Goal: Task Accomplishment & Management: Complete application form

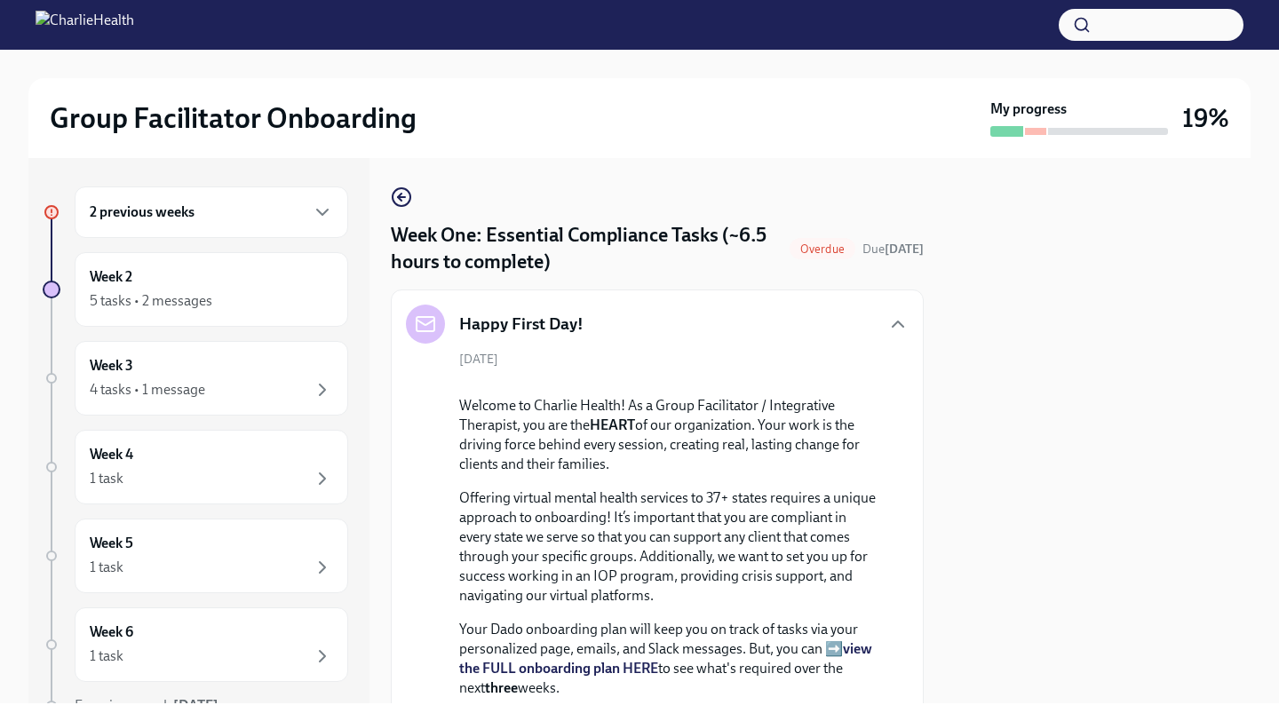
scroll to position [2176, 0]
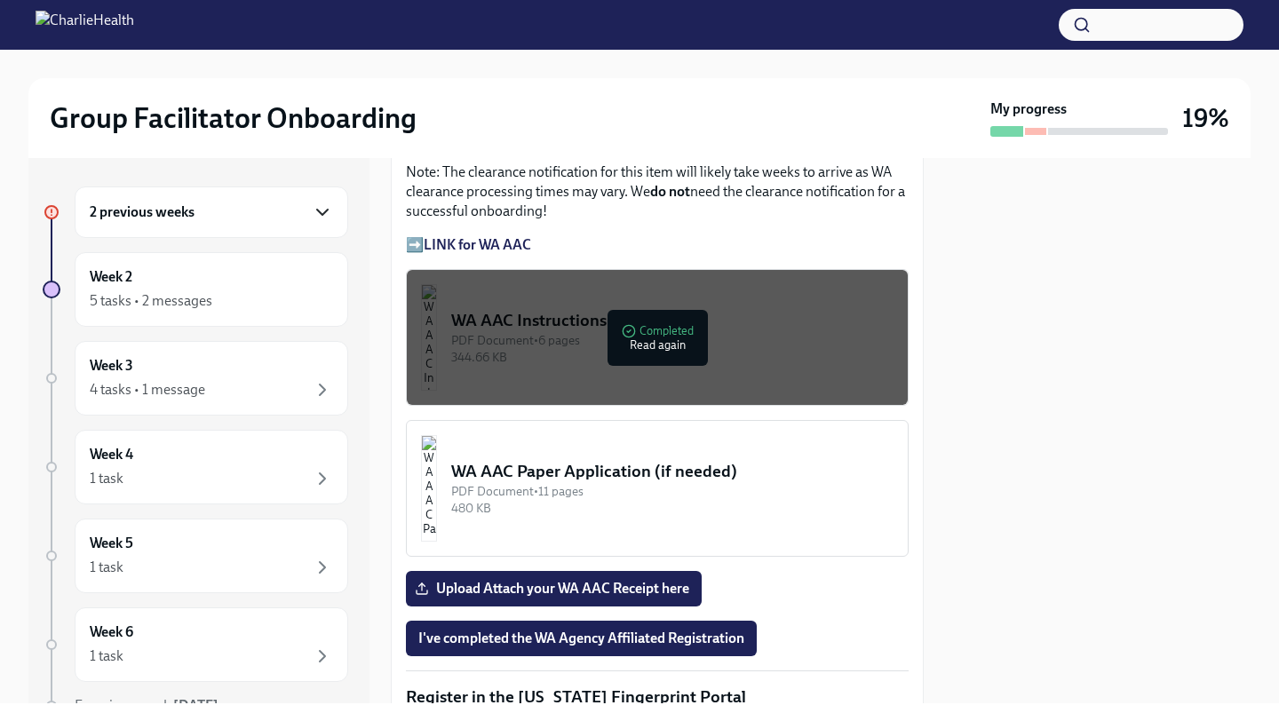
click at [312, 219] on icon "button" at bounding box center [322, 212] width 21 height 21
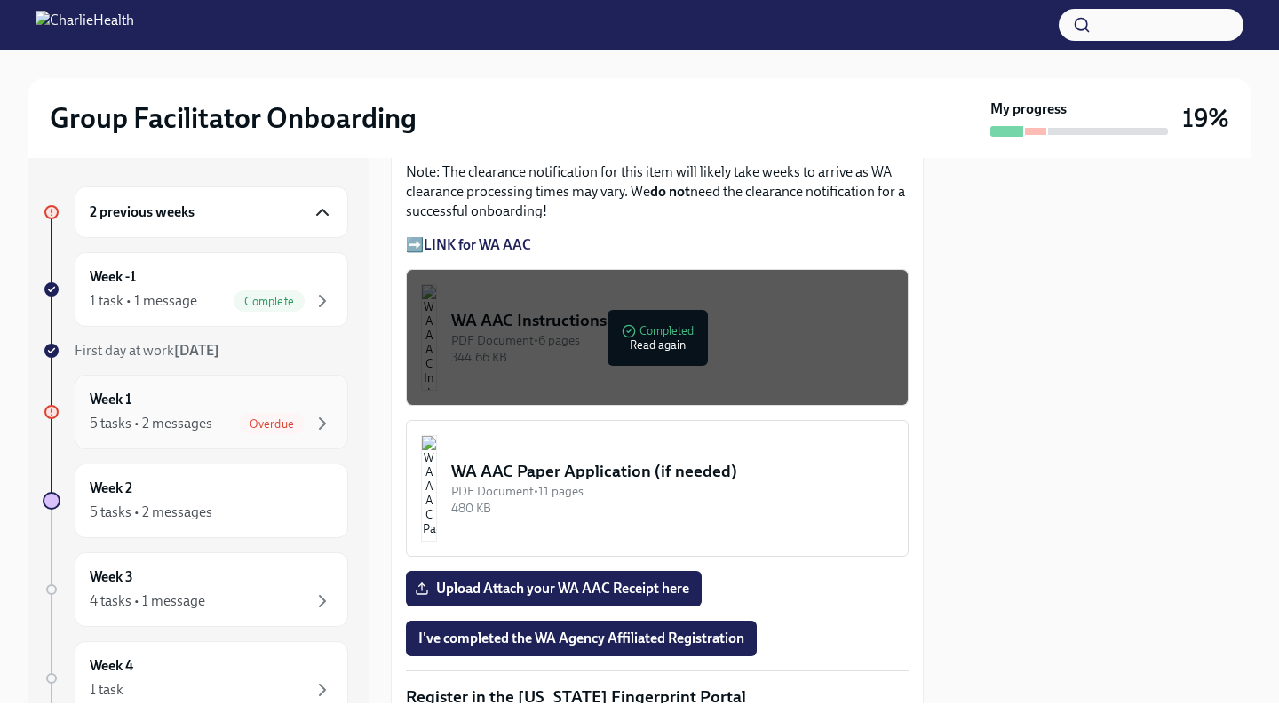
click at [250, 416] on div "Overdue" at bounding box center [272, 423] width 66 height 21
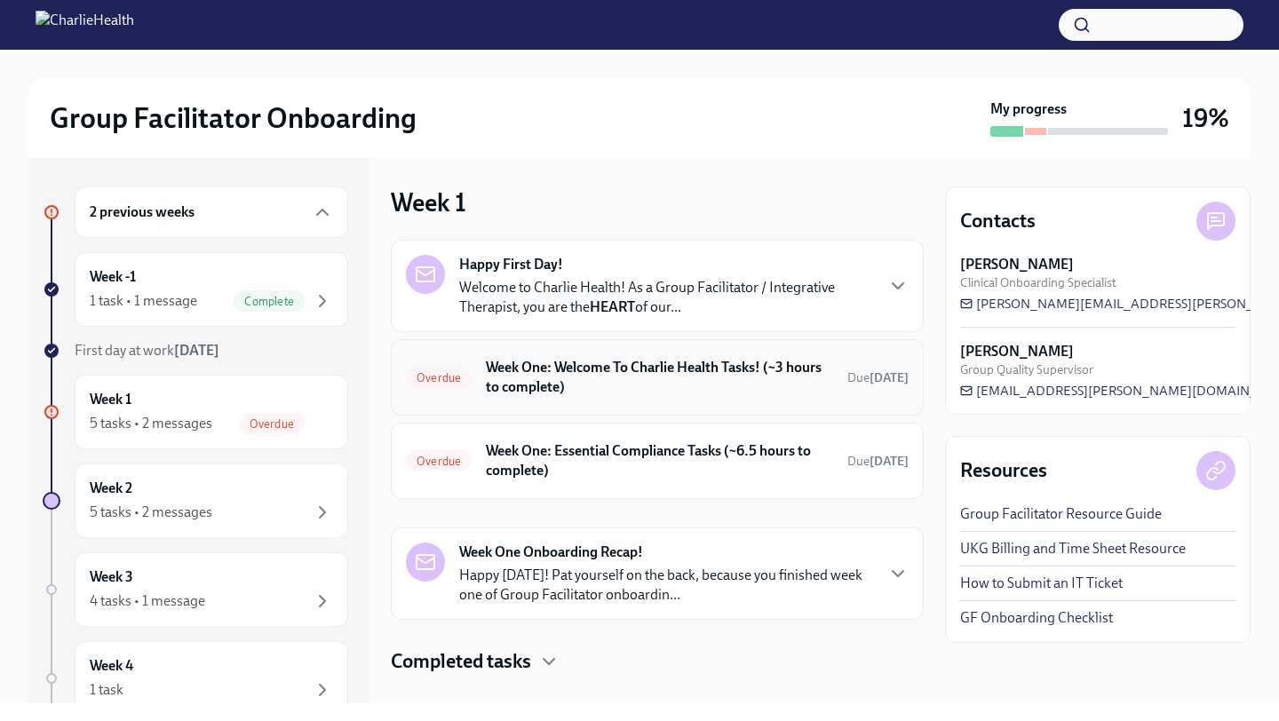
click at [688, 382] on h6 "Week One: Welcome To Charlie Health Tasks! (~3 hours to complete)" at bounding box center [659, 377] width 347 height 39
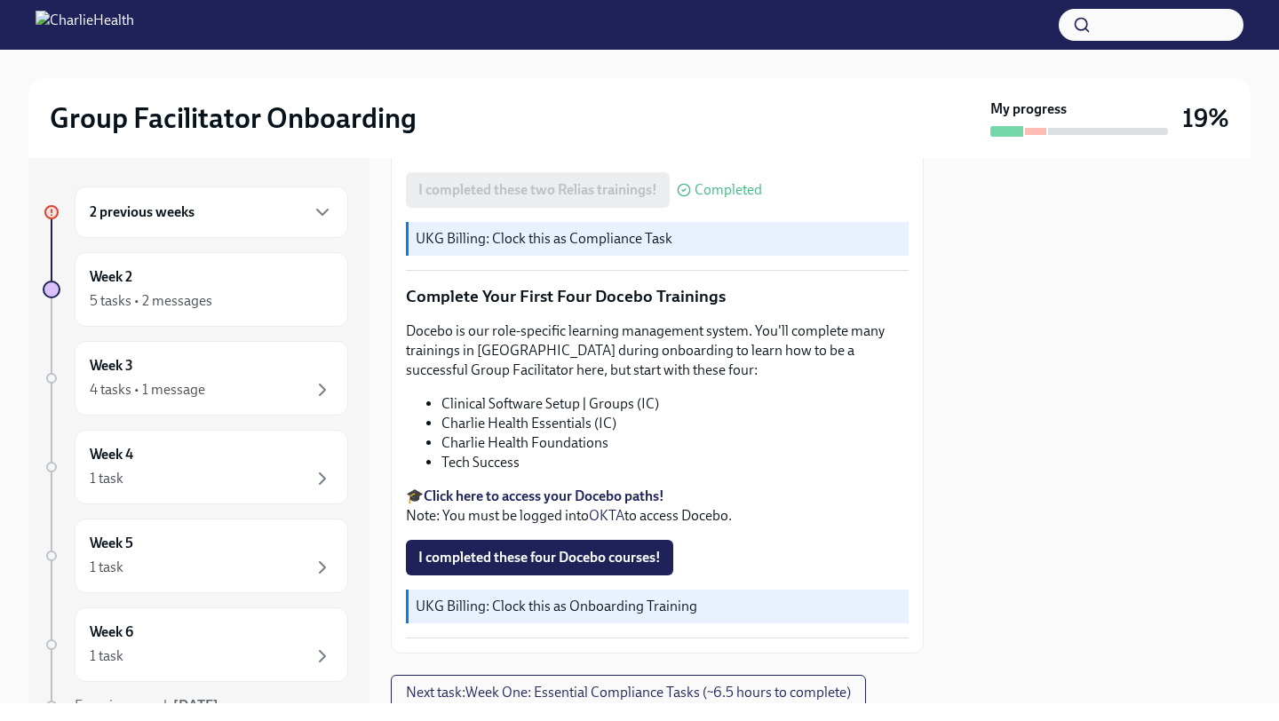
scroll to position [2237, 0]
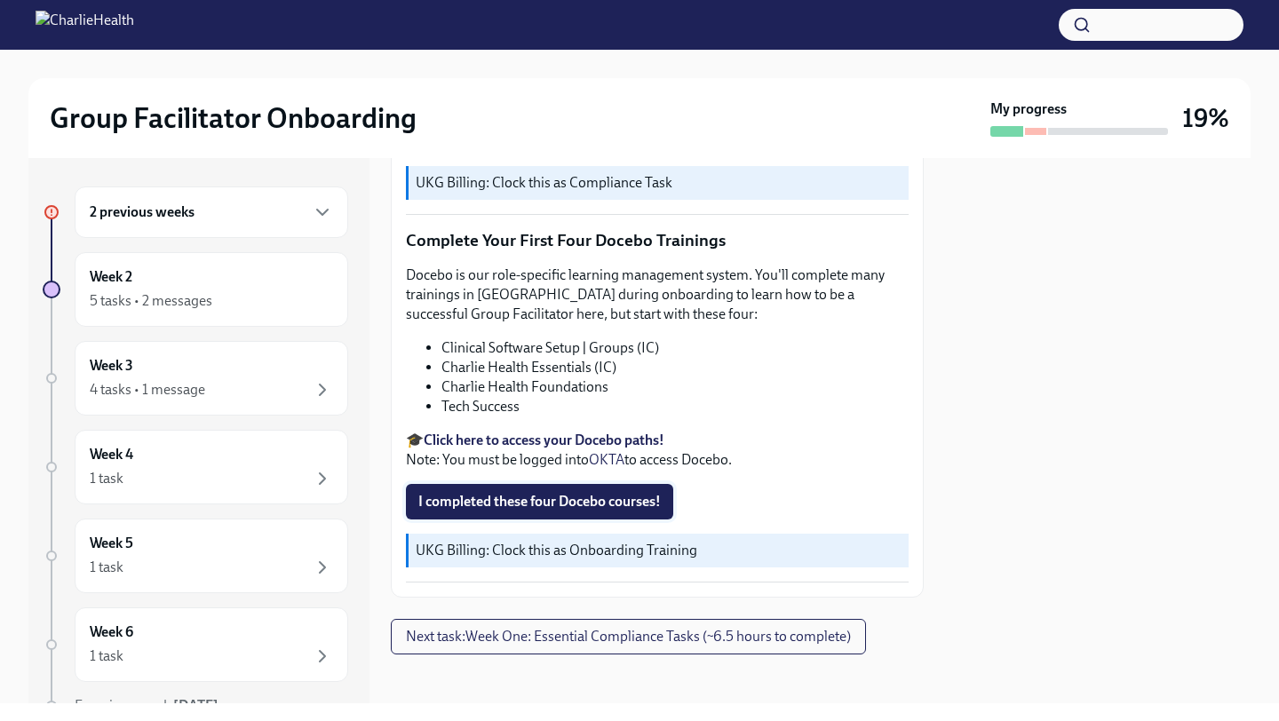
click at [664, 496] on button "I completed these four Docebo courses!" at bounding box center [539, 502] width 267 height 36
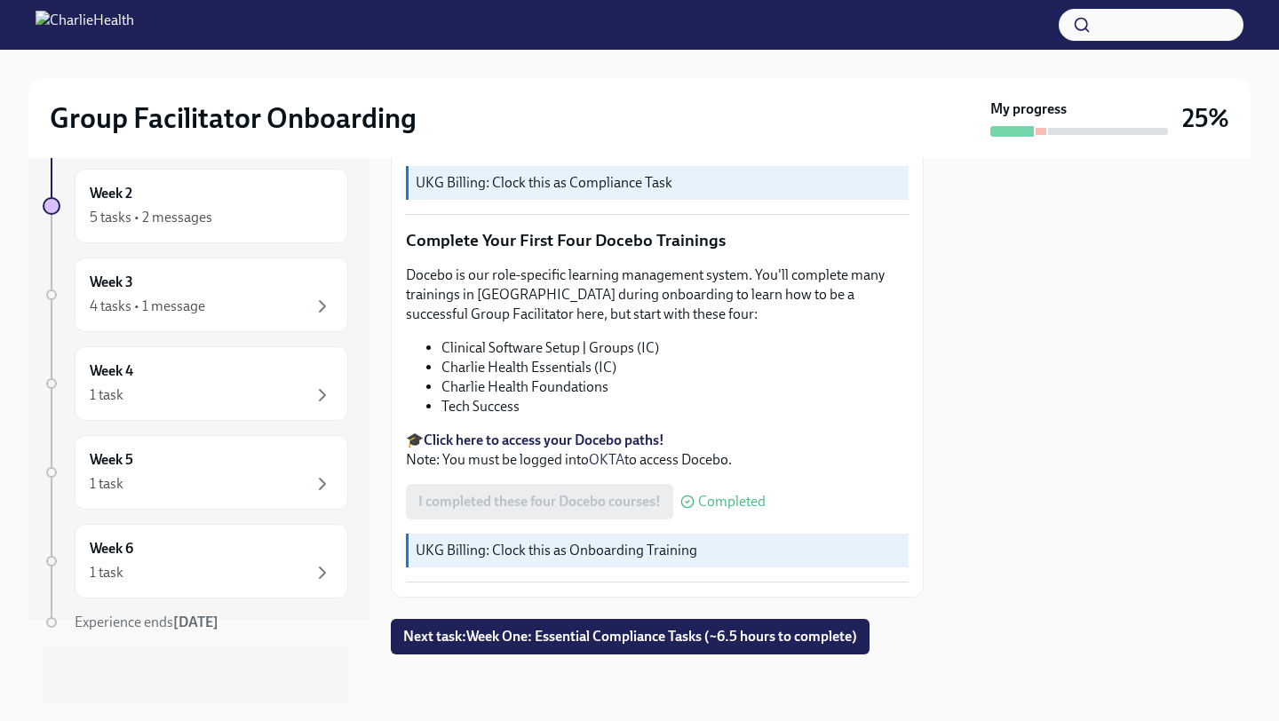
scroll to position [0, 0]
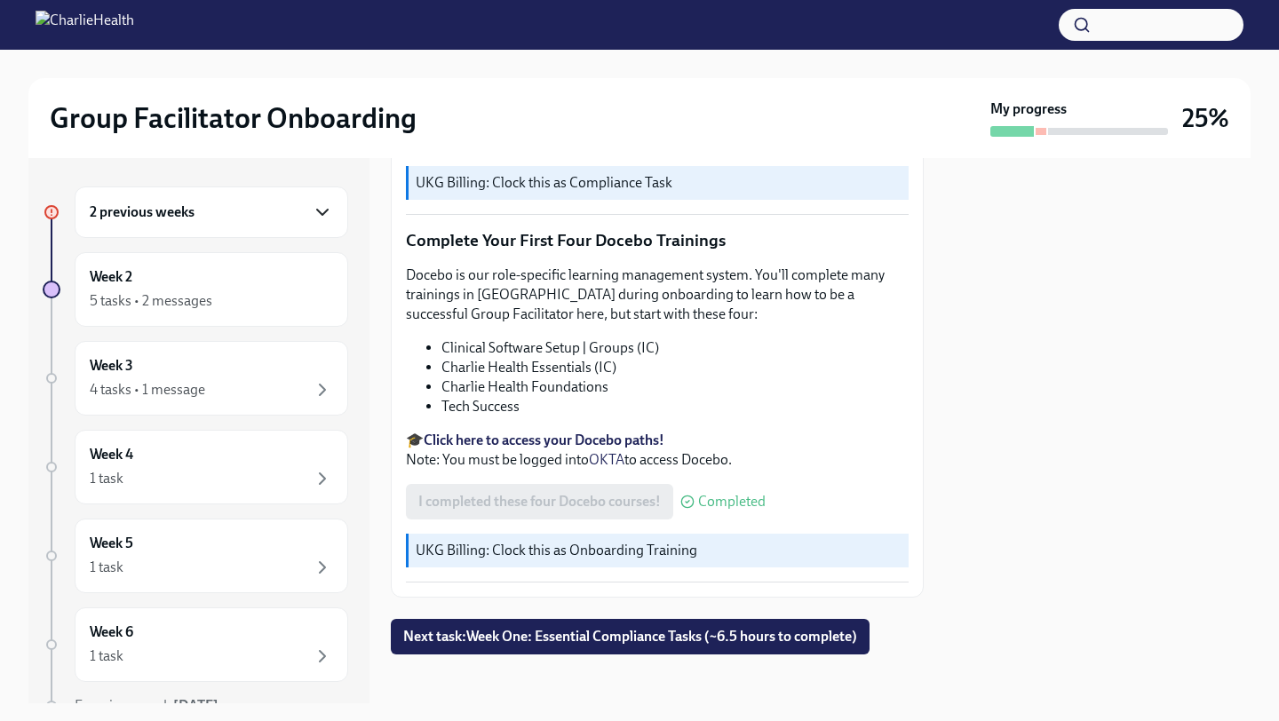
click at [317, 211] on icon "button" at bounding box center [322, 212] width 11 height 5
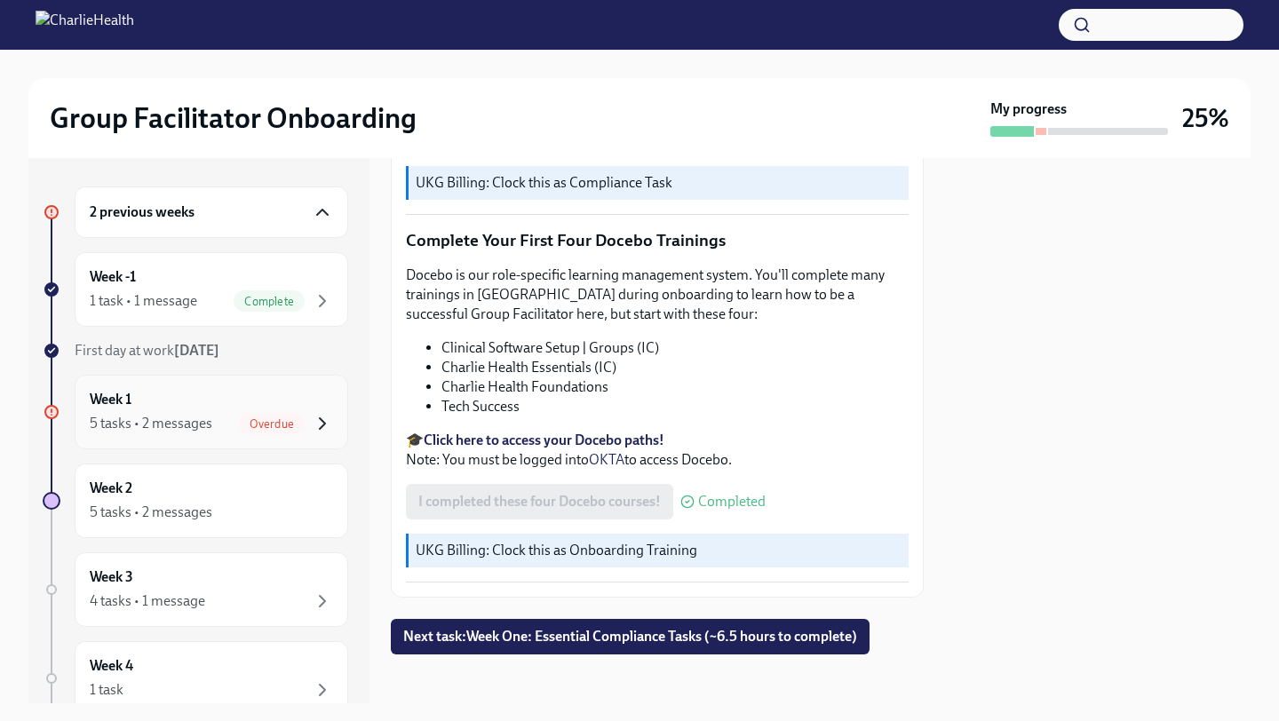
click at [312, 426] on icon "button" at bounding box center [322, 423] width 21 height 21
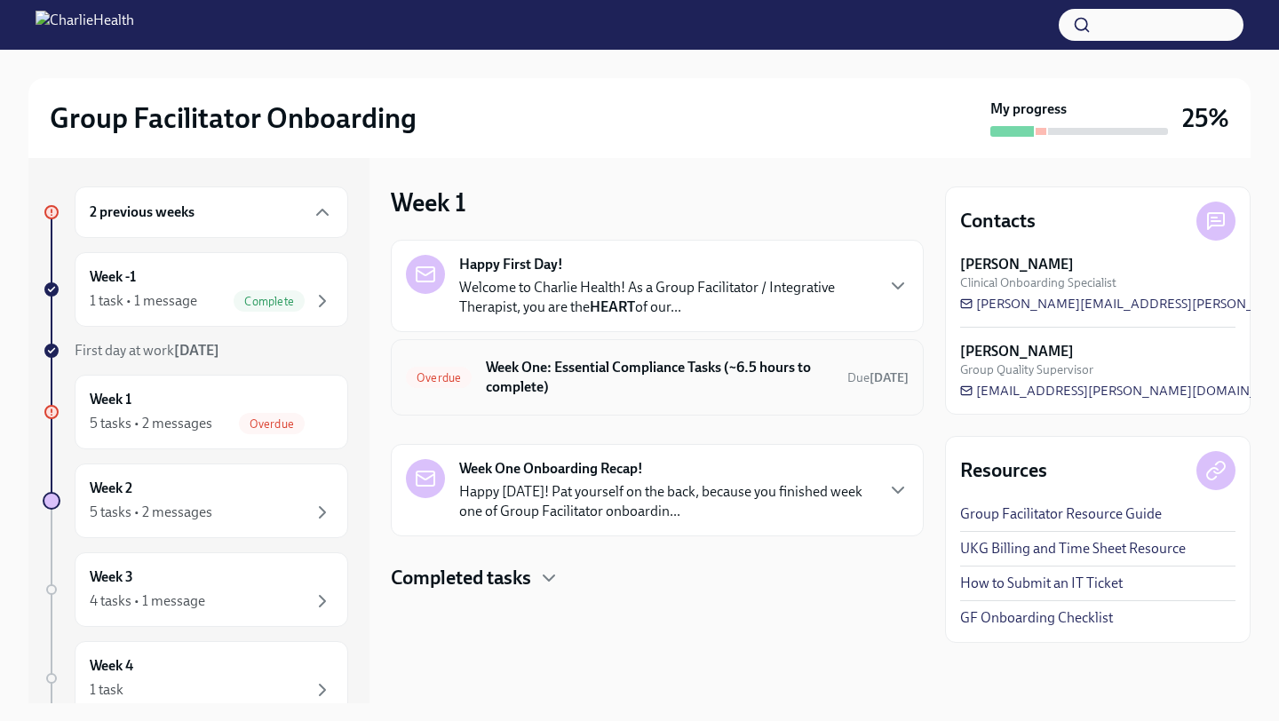
click at [620, 369] on h6 "Week One: Essential Compliance Tasks (~6.5 hours to complete)" at bounding box center [659, 377] width 347 height 39
